Goal: Find contact information: Obtain details needed to contact an individual or organization

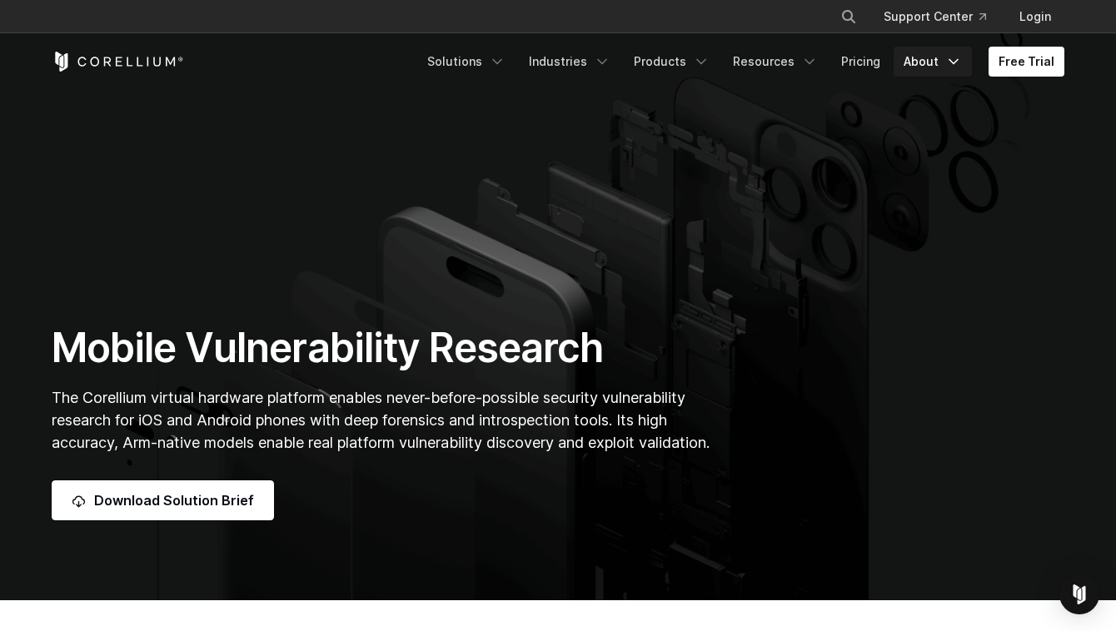
click at [952, 61] on icon "Navigation Menu" at bounding box center [953, 61] width 17 height 17
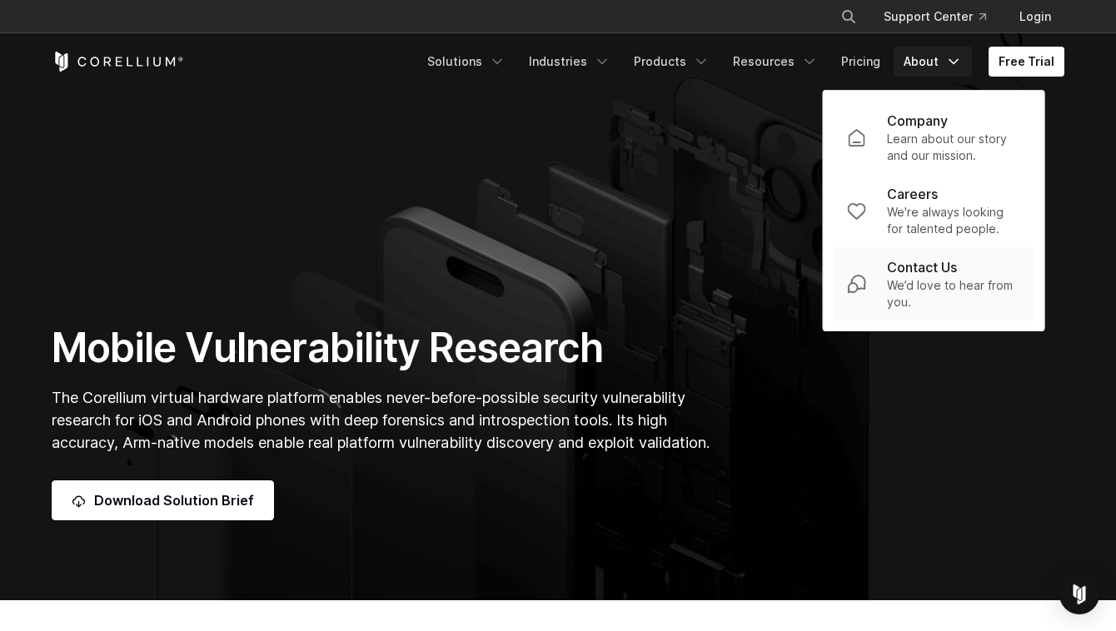
click at [919, 276] on p "Contact Us" at bounding box center [922, 267] width 70 height 20
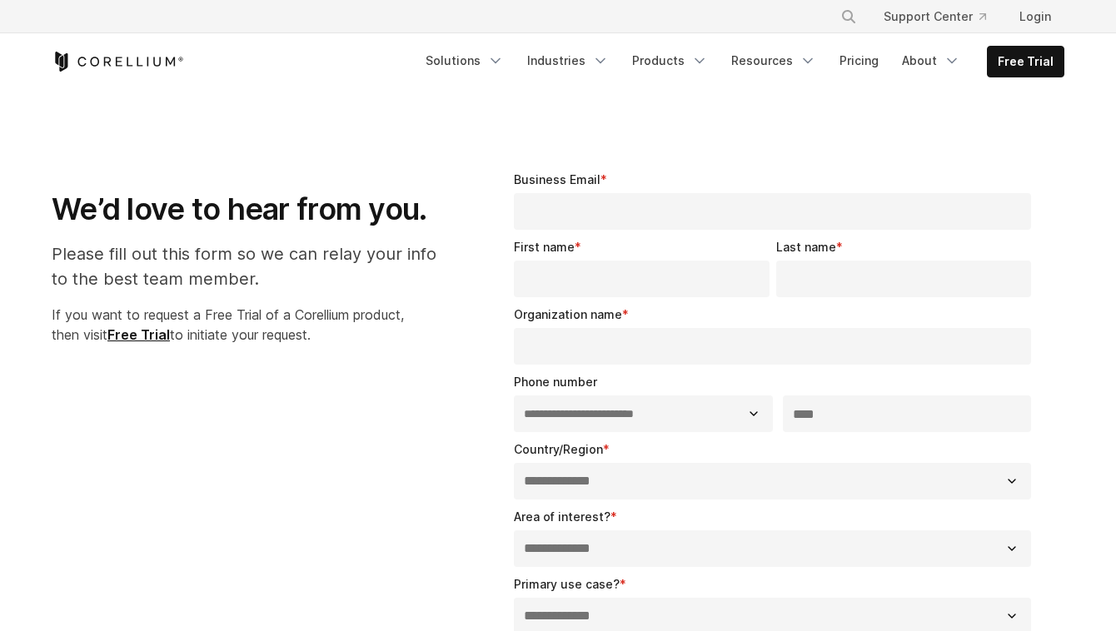
select select "**"
